Goal: Task Accomplishment & Management: Manage account settings

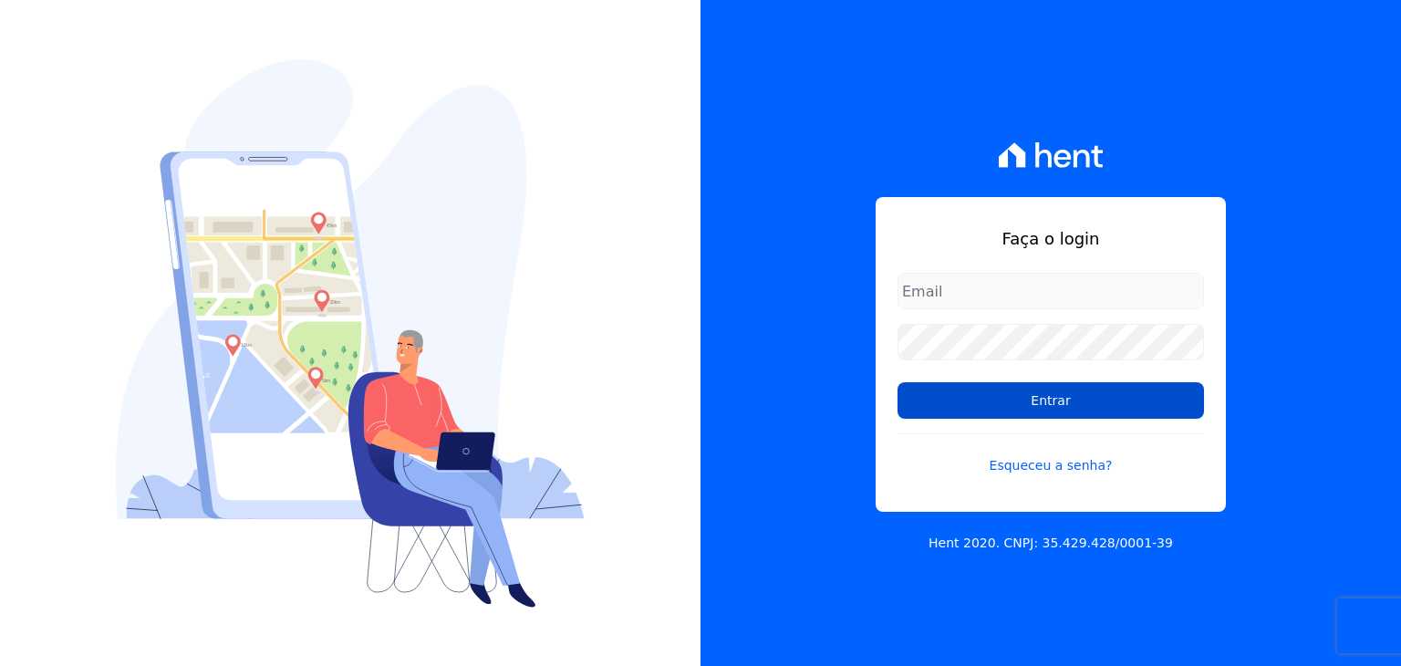
type input "[PERSON_NAME][EMAIL_ADDRESS][DOMAIN_NAME]"
click at [1017, 410] on input "Entrar" at bounding box center [1051, 400] width 307 height 36
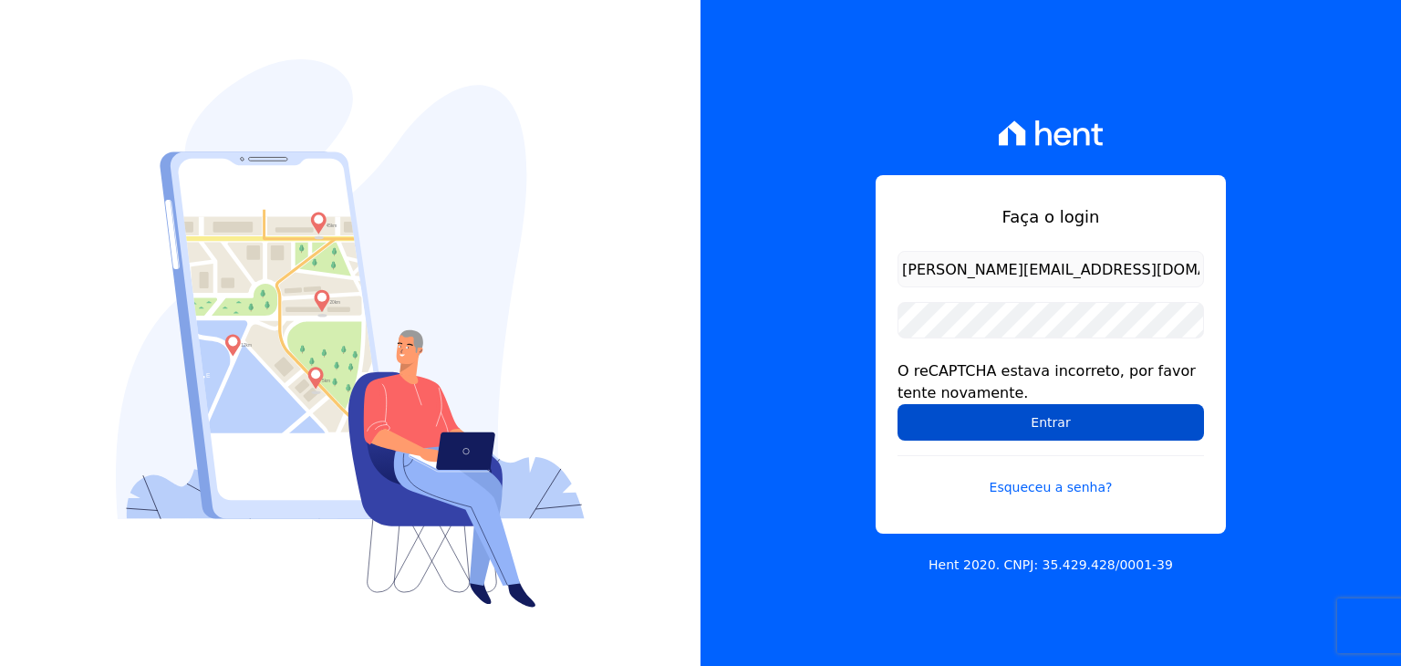
click at [984, 432] on input "Entrar" at bounding box center [1051, 422] width 307 height 36
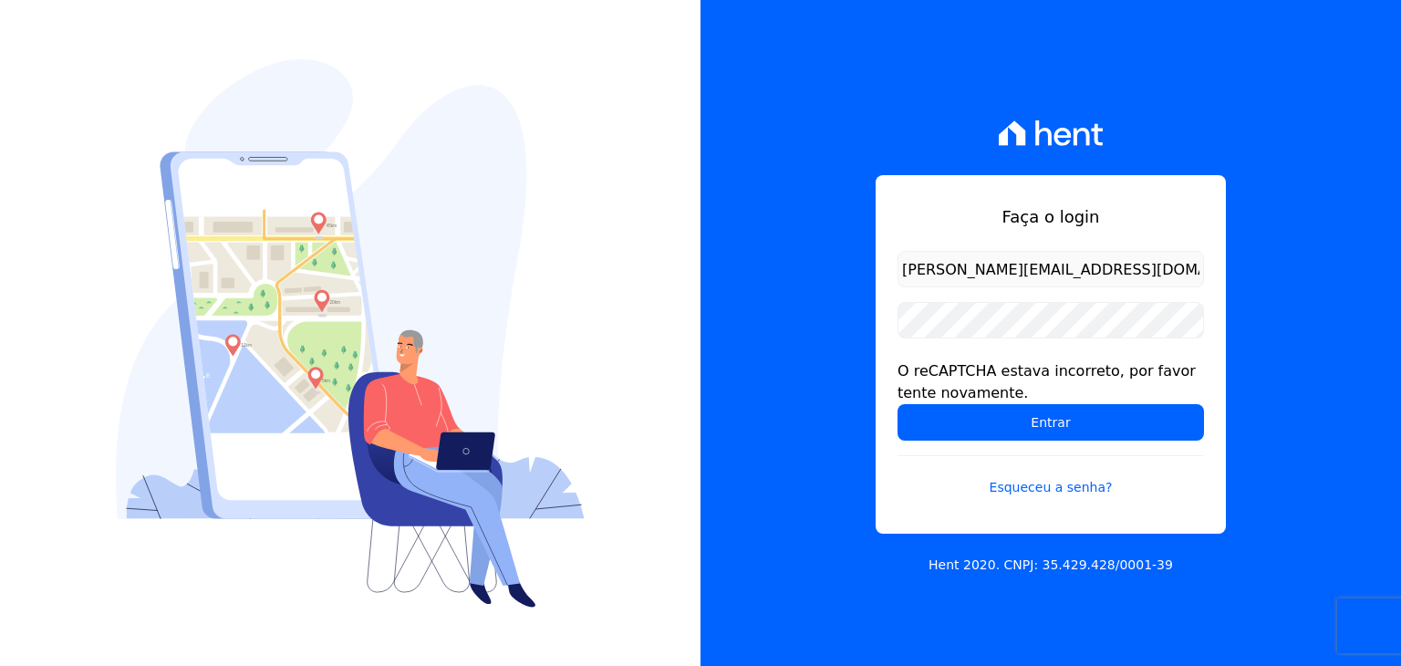
click at [984, 430] on input "Entrar" at bounding box center [1051, 422] width 307 height 36
click at [984, 429] on input "Entrar" at bounding box center [1051, 422] width 307 height 36
click at [495, 46] on div at bounding box center [350, 333] width 701 height 666
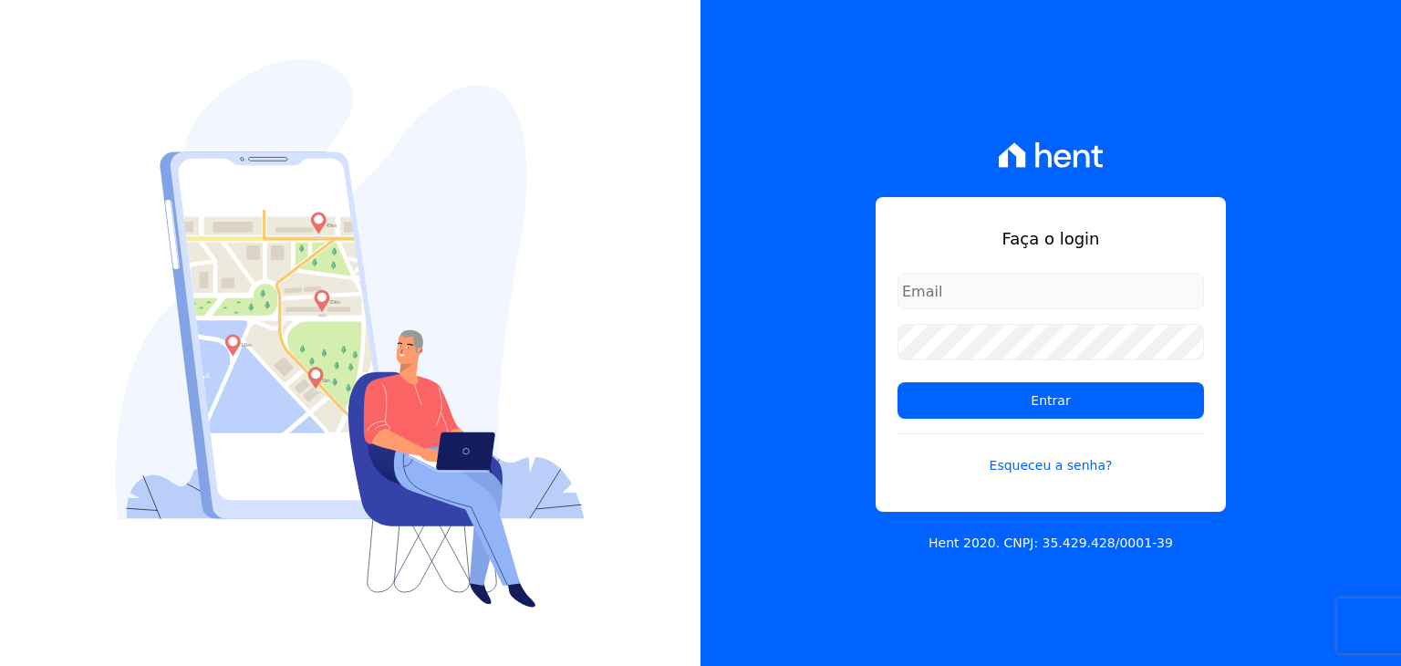
type input "[PERSON_NAME][EMAIL_ADDRESS][DOMAIN_NAME]"
click at [736, 198] on div "Faça o login marla@apiceincorporadora.com.br Entrar Esqueceu a senha? Hent 2020…" at bounding box center [1051, 333] width 701 height 666
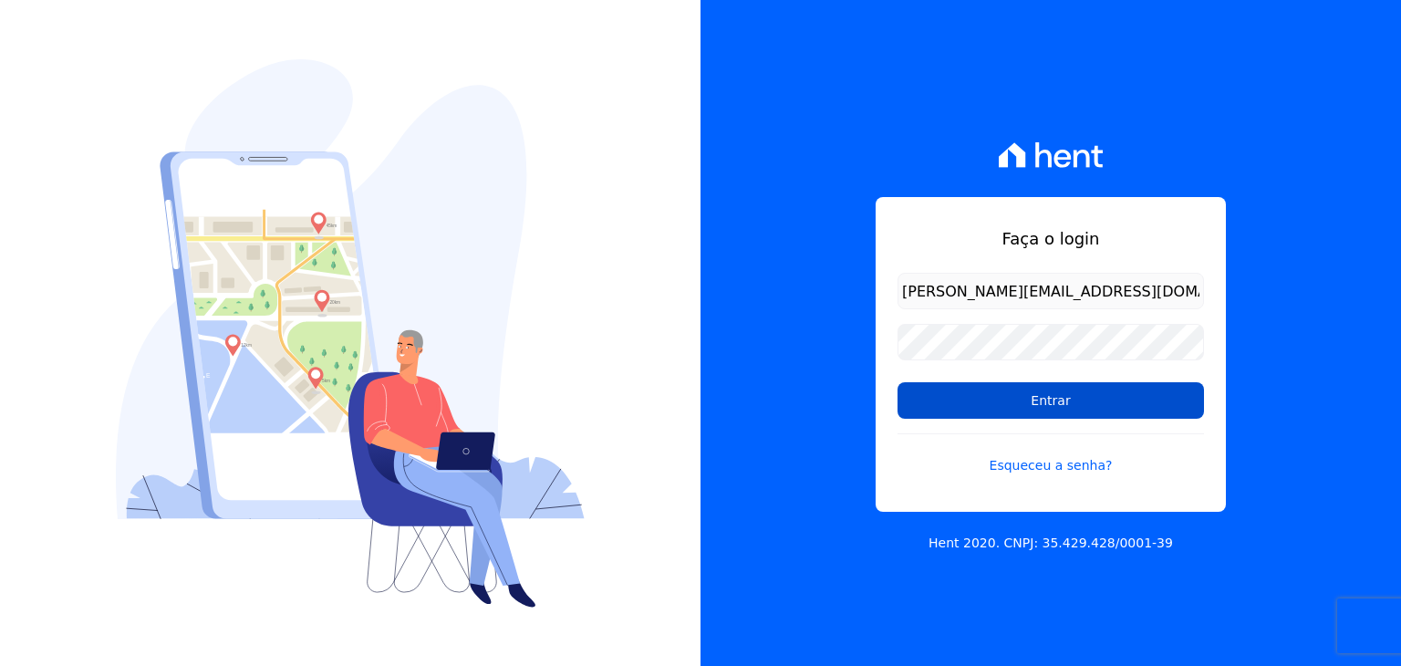
click at [913, 390] on input "Entrar" at bounding box center [1051, 400] width 307 height 36
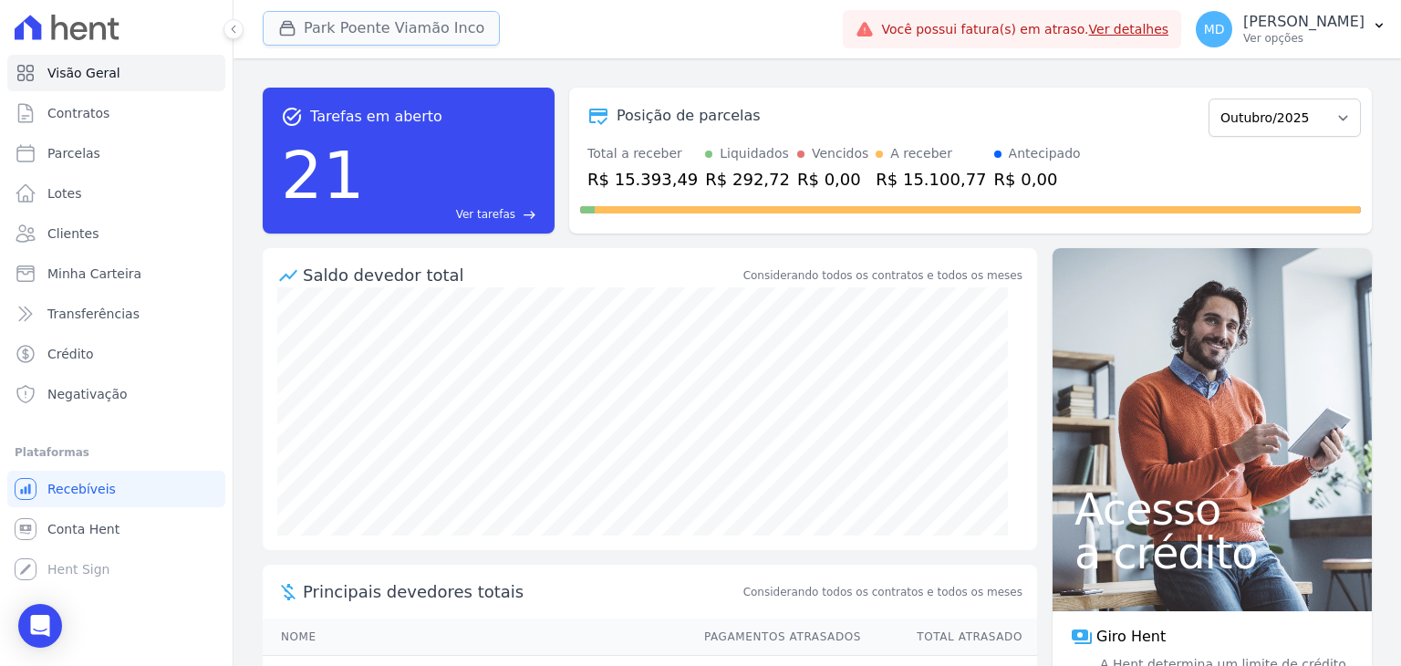
click at [439, 31] on button "Park Poente Viamão Inco" at bounding box center [381, 28] width 237 height 35
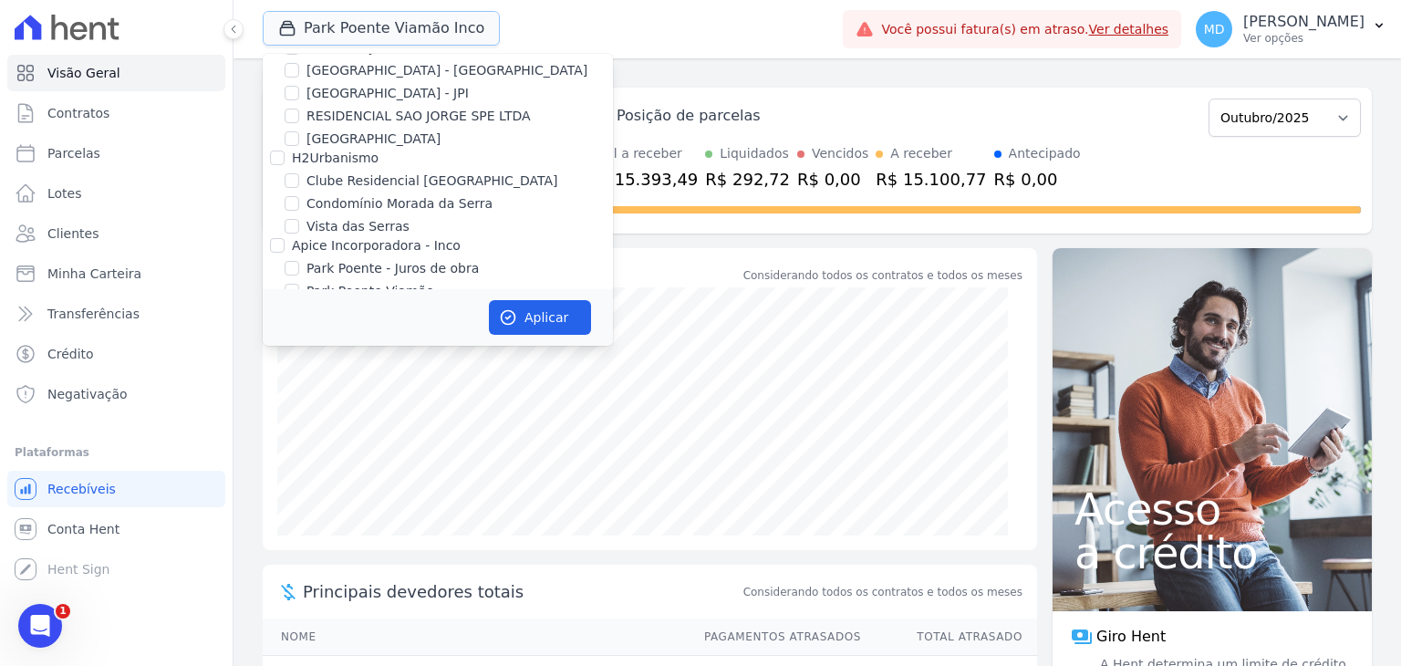
scroll to position [101, 0]
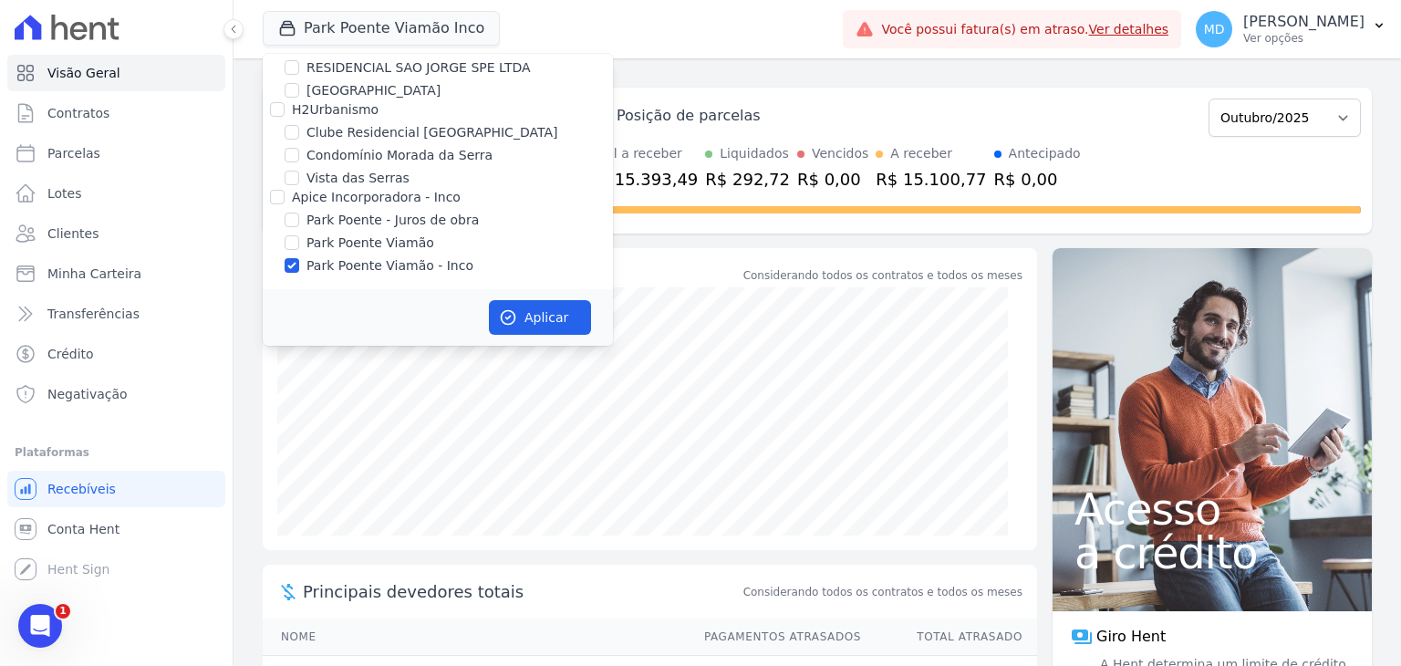
click at [351, 271] on label "Park Poente Viamão - Inco" at bounding box center [390, 265] width 167 height 19
click at [299, 271] on input "Park Poente Viamão - Inco" at bounding box center [292, 265] width 15 height 15
checkbox input "false"
click at [419, 135] on label "Clube Residencial Saint Louis" at bounding box center [432, 132] width 251 height 19
click at [299, 135] on input "Clube Residencial Saint Louis" at bounding box center [292, 132] width 15 height 15
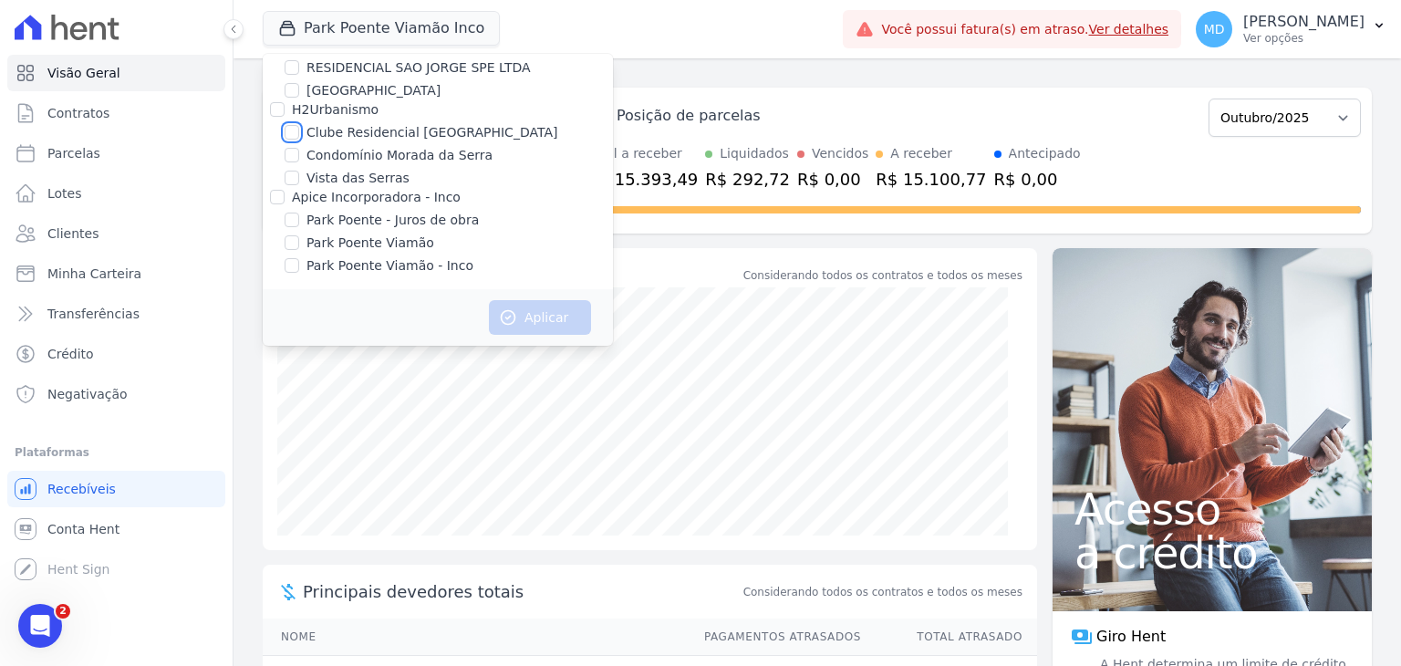
checkbox input "true"
click at [549, 301] on button "Aplicar" at bounding box center [540, 317] width 102 height 35
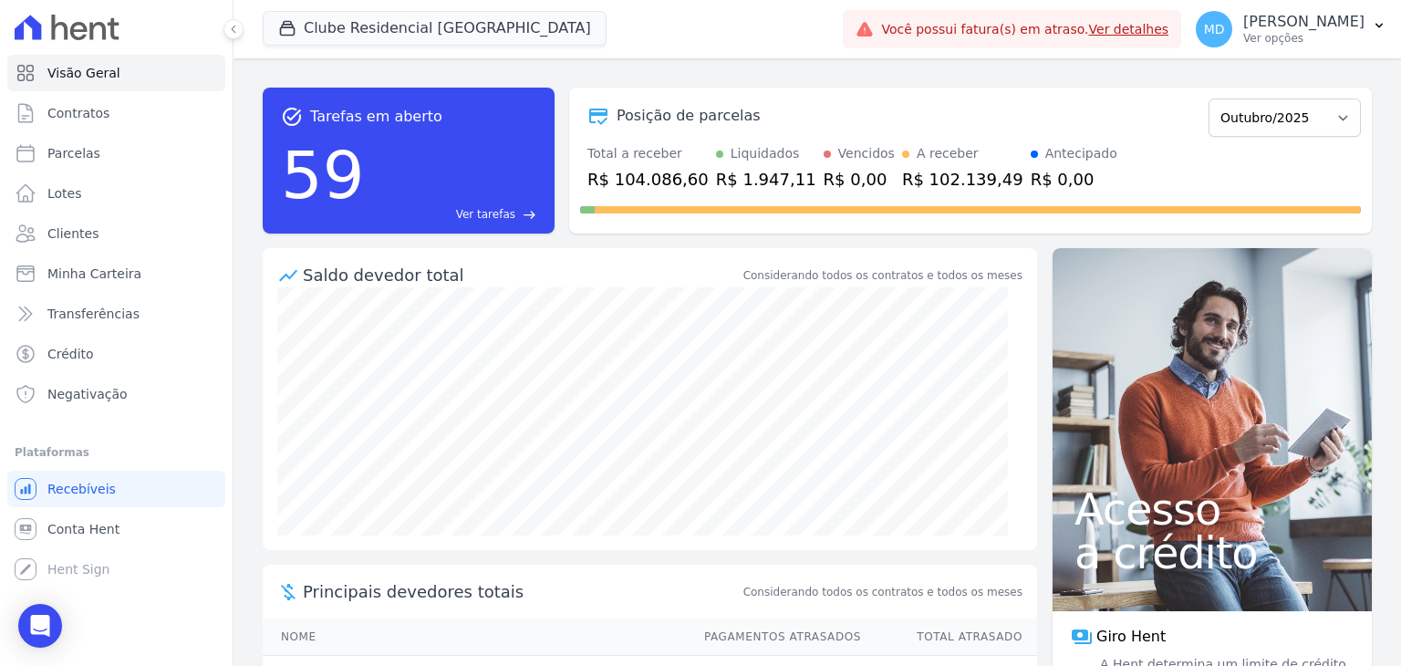
click at [712, 234] on div "task_alt Tarefas em aberto 59 Ver tarefas east Posição de parcelas Novembro/202…" at bounding box center [817, 160] width 1109 height 175
click at [102, 227] on link "Clientes" at bounding box center [116, 233] width 218 height 36
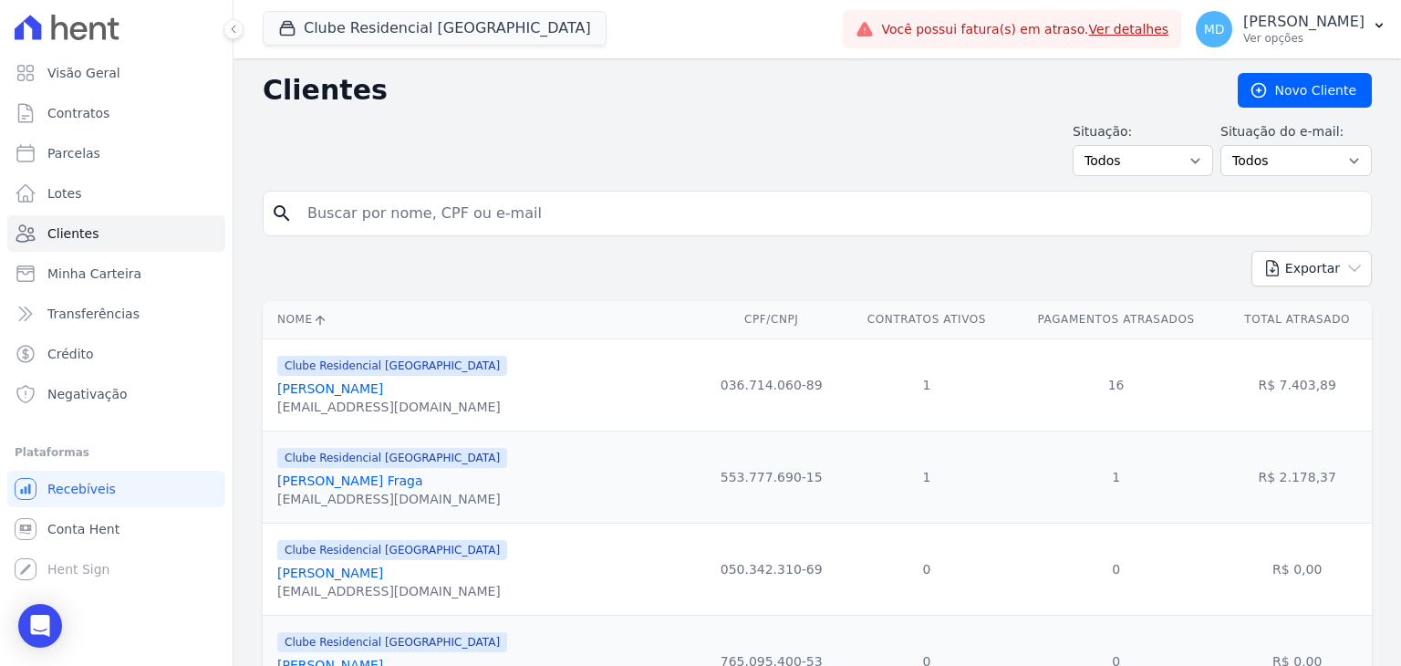
click at [286, 398] on div "abner.barcelos@hotmail.com" at bounding box center [392, 407] width 230 height 18
click at [292, 388] on link "Abner Luiz Da Silva Barcelos" at bounding box center [330, 388] width 106 height 15
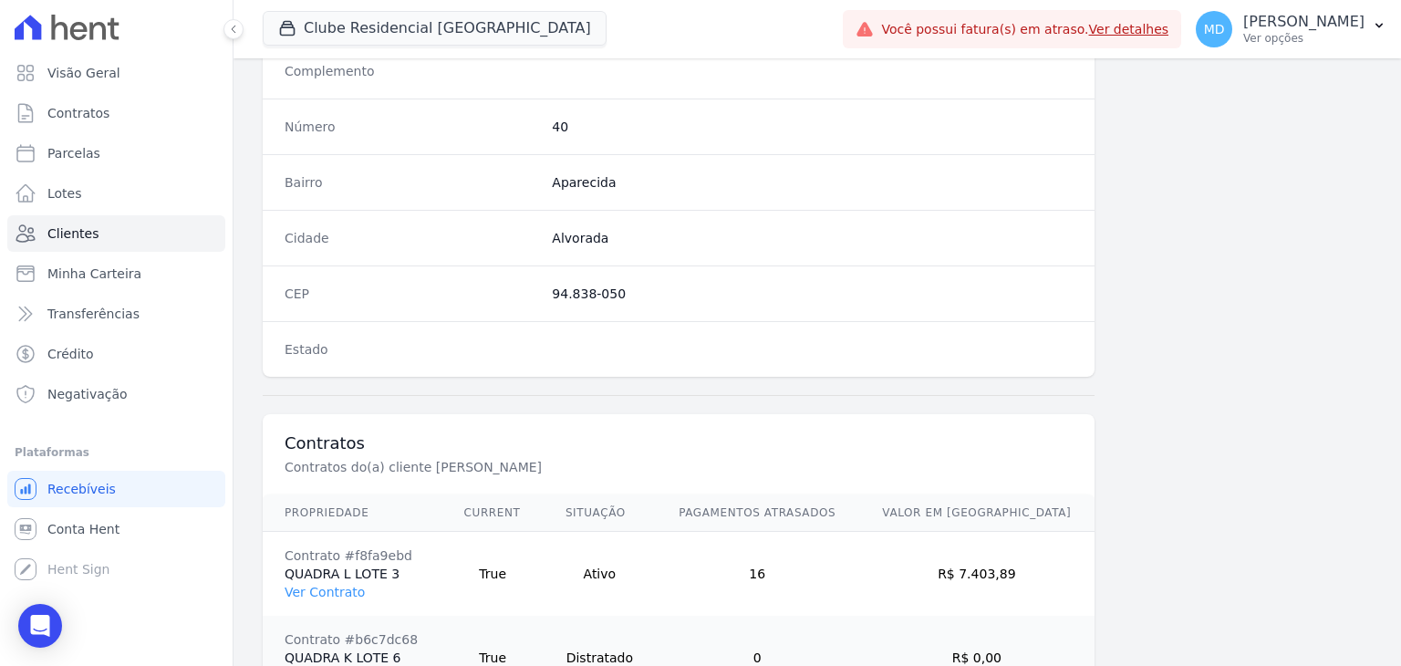
scroll to position [1119, 0]
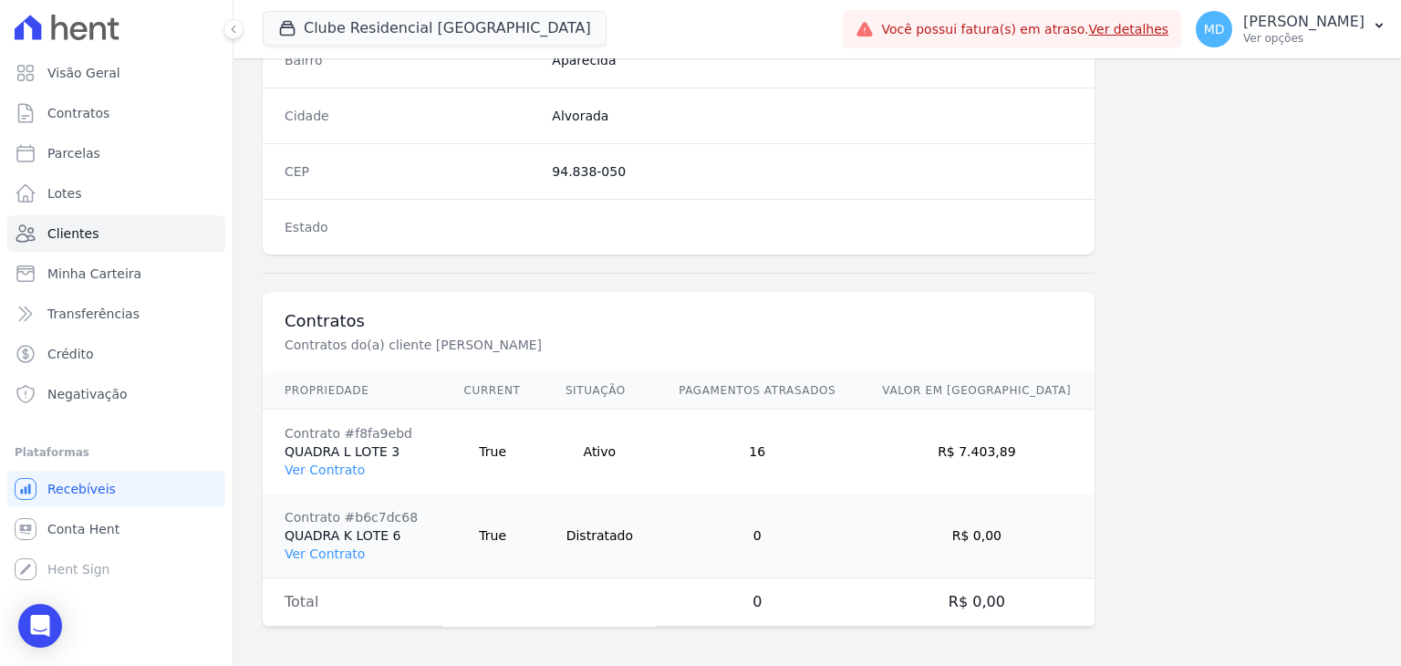
drag, startPoint x: 334, startPoint y: 443, endPoint x: 346, endPoint y: 442, distance: 11.9
click at [346, 442] on td "Contrato #f8fa9ebd QUADRA L LOTE 3 Ver Contrato" at bounding box center [353, 452] width 180 height 85
click at [369, 442] on td "Contrato #f8fa9ebd QUADRA L LOTE 3 Ver Contrato" at bounding box center [353, 452] width 180 height 85
click at [401, 446] on td "Contrato #f8fa9ebd QUADRA L LOTE 3 Ver Contrato" at bounding box center [353, 452] width 180 height 85
